Goal: Task Accomplishment & Management: Manage account settings

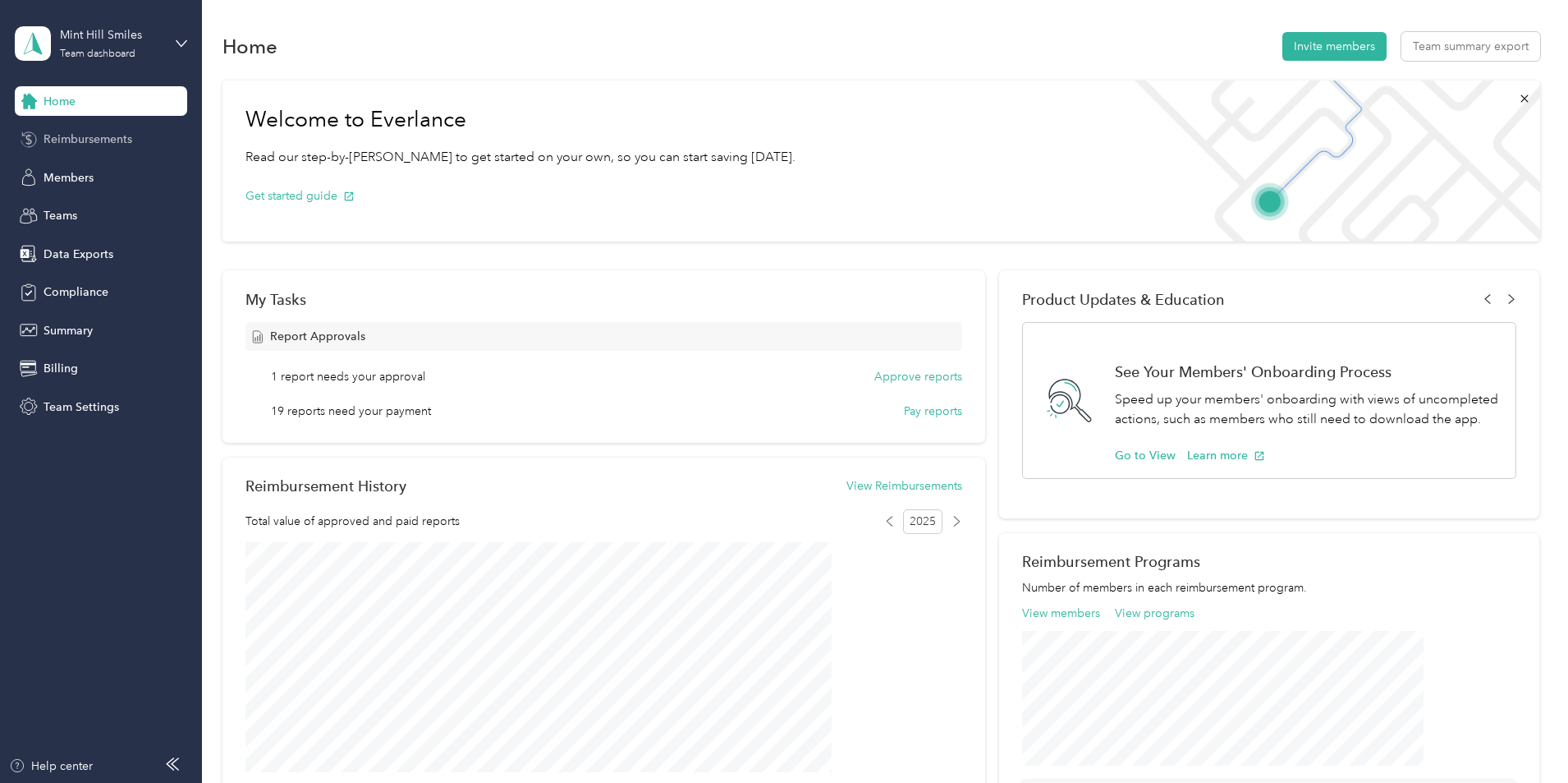
click at [167, 126] on div "Reimbursements" at bounding box center [101, 139] width 173 height 30
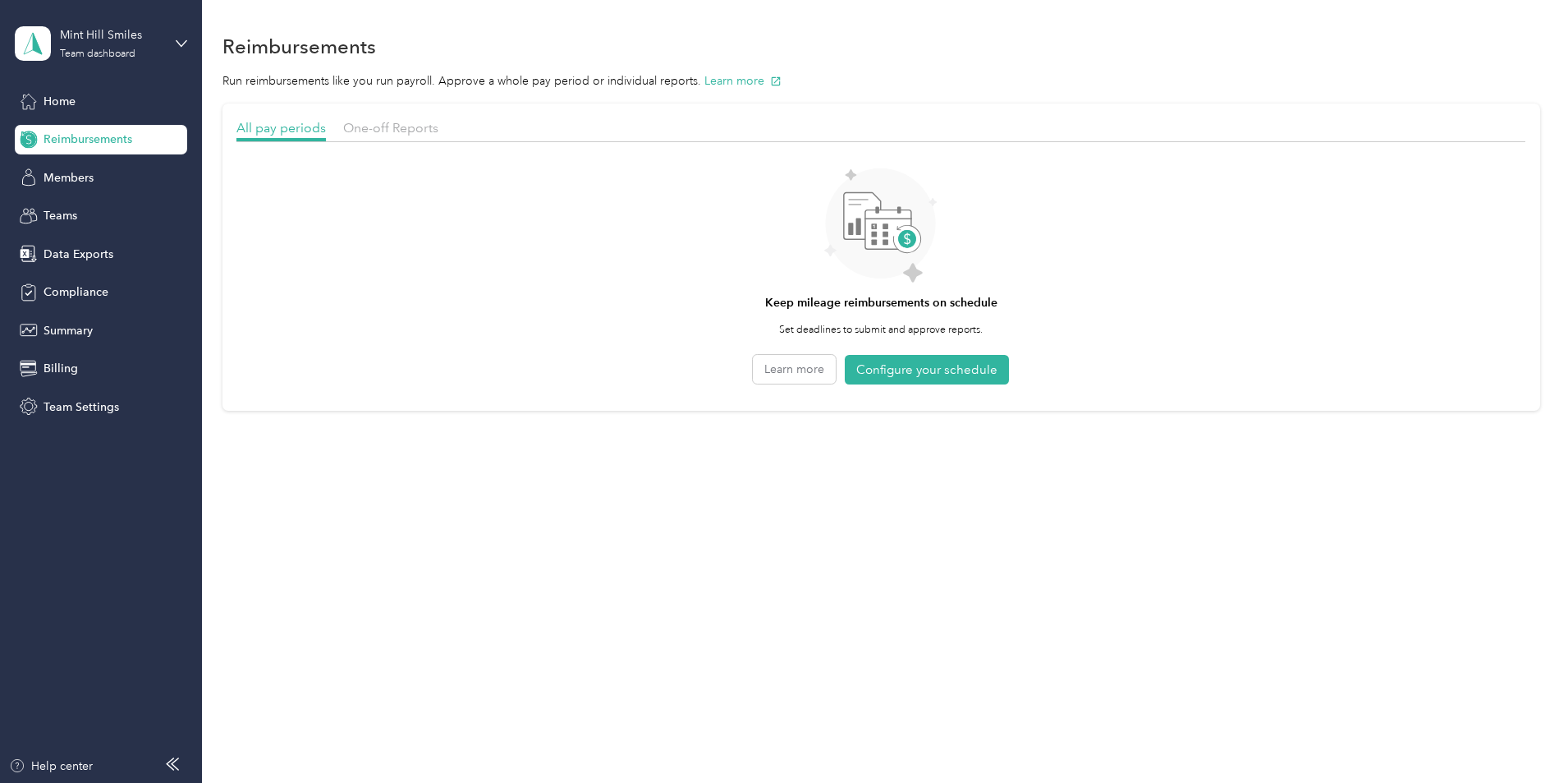
click at [438, 118] on div "One-off Reports" at bounding box center [390, 128] width 95 height 20
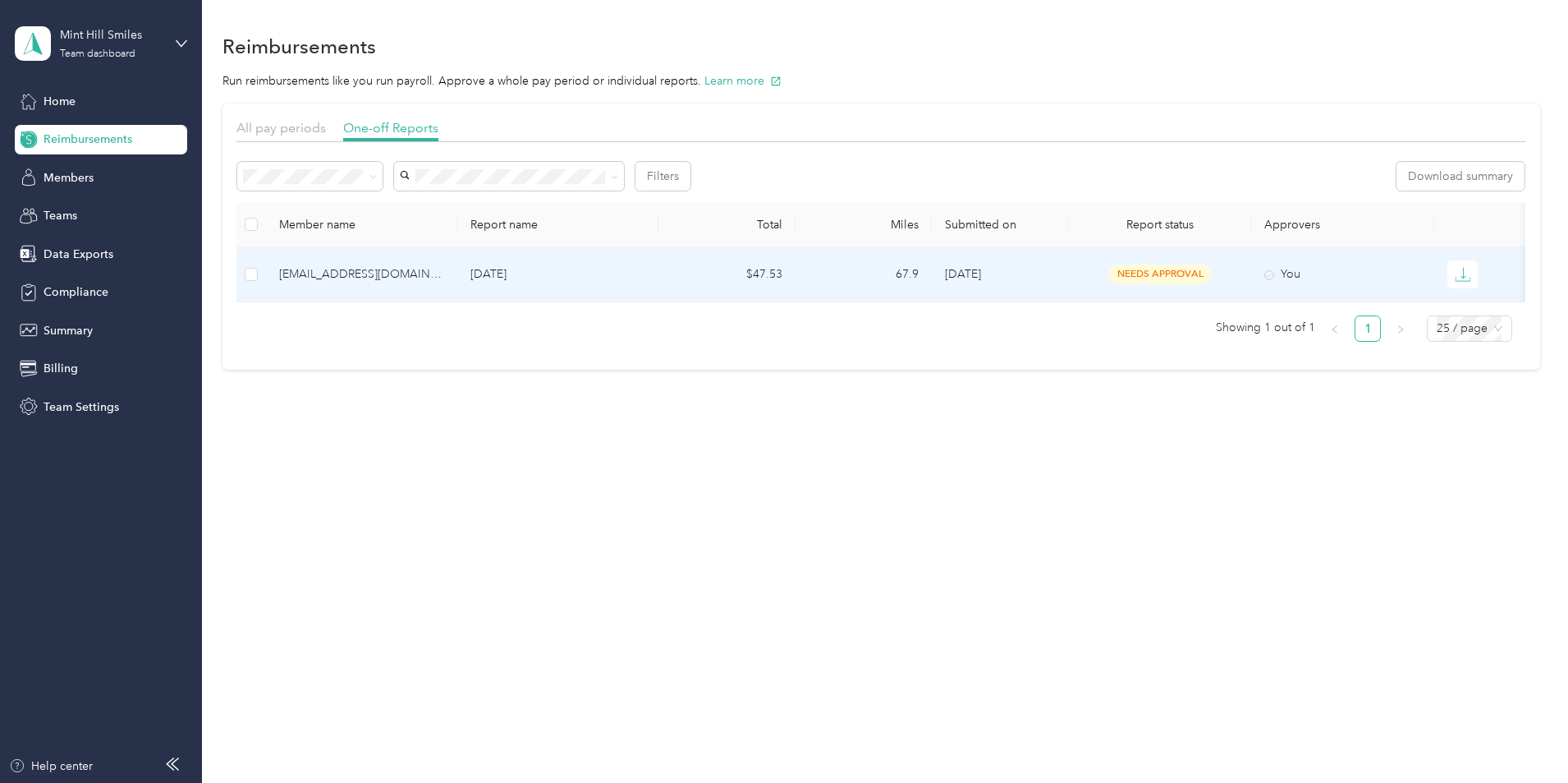
click at [614, 295] on td "[DATE]" at bounding box center [558, 275] width 201 height 55
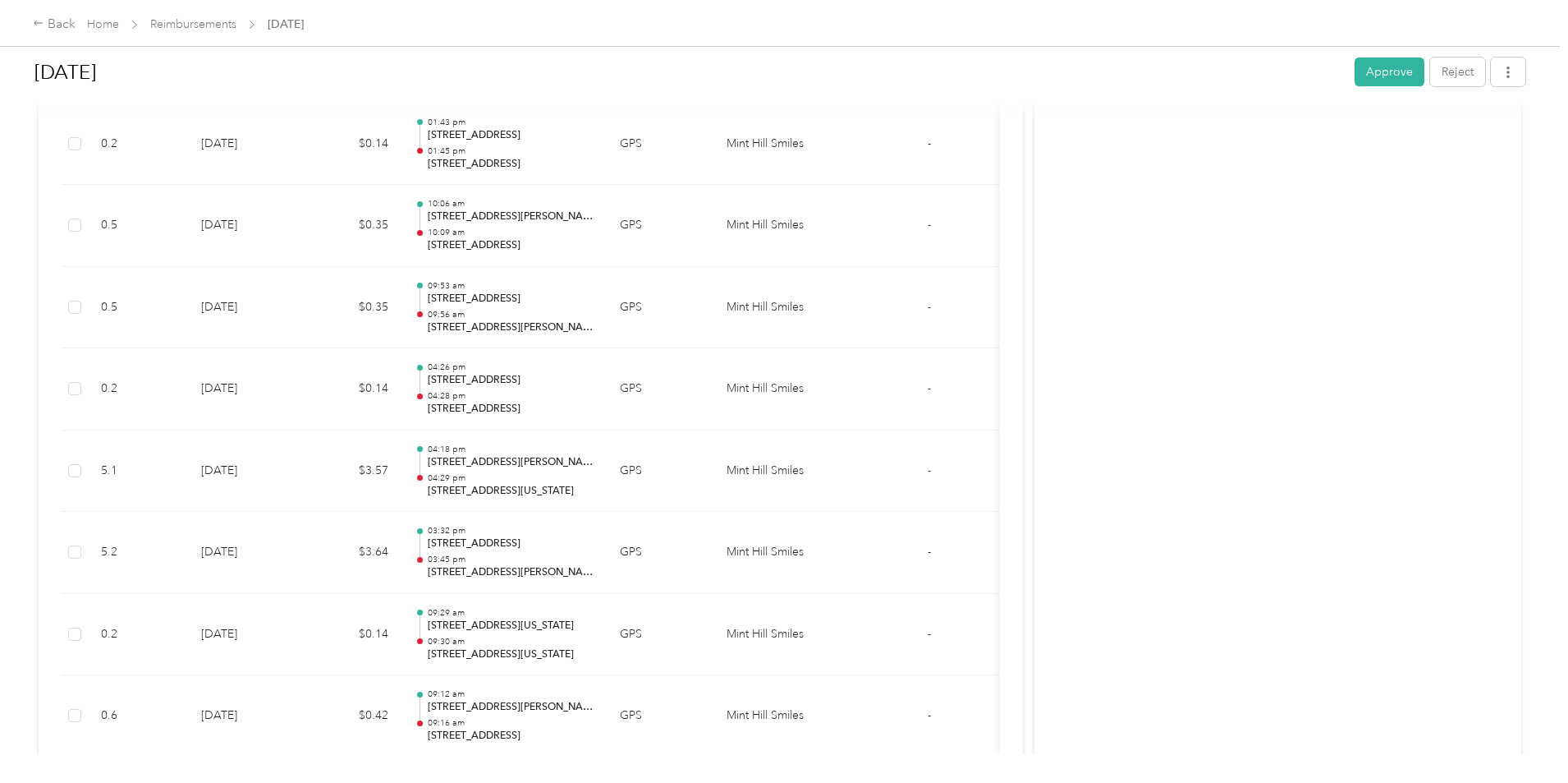
scroll to position [2711, 0]
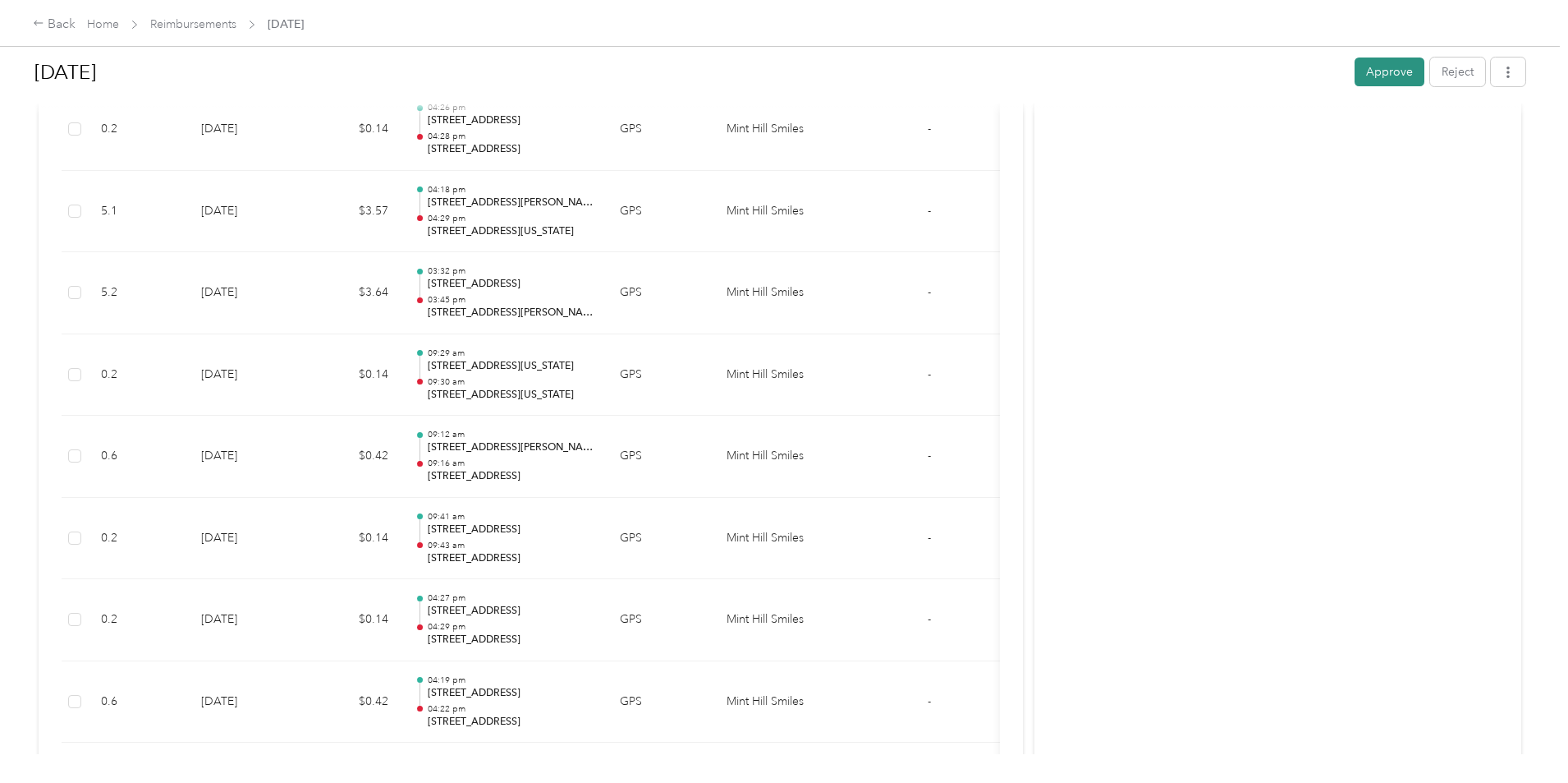
click at [1355, 82] on button "Approve" at bounding box center [1390, 71] width 70 height 29
